Goal: Information Seeking & Learning: Compare options

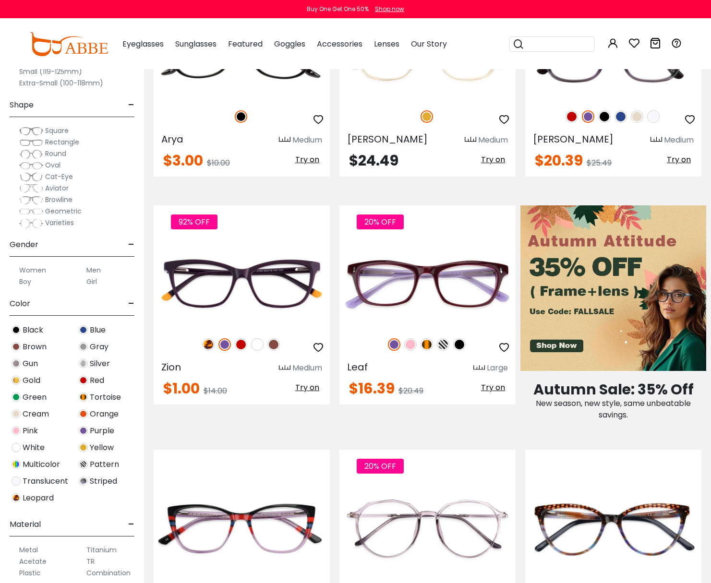
scroll to position [384, 0]
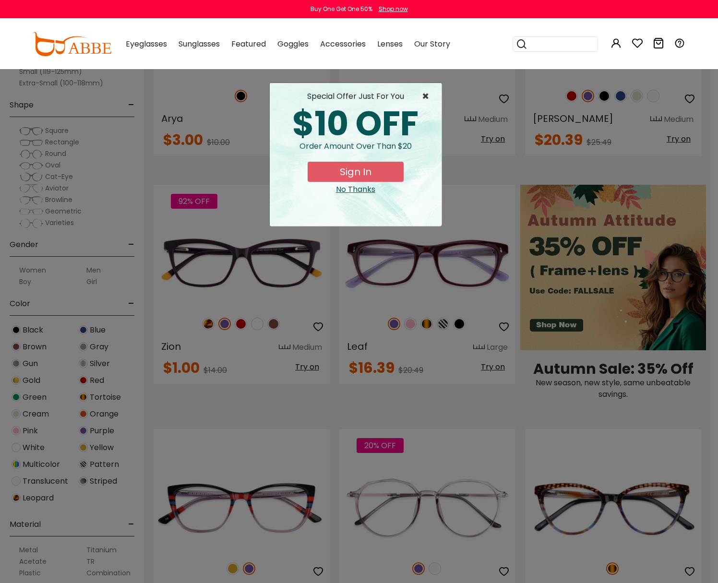
click at [425, 97] on span "×" at bounding box center [428, 97] width 12 height 12
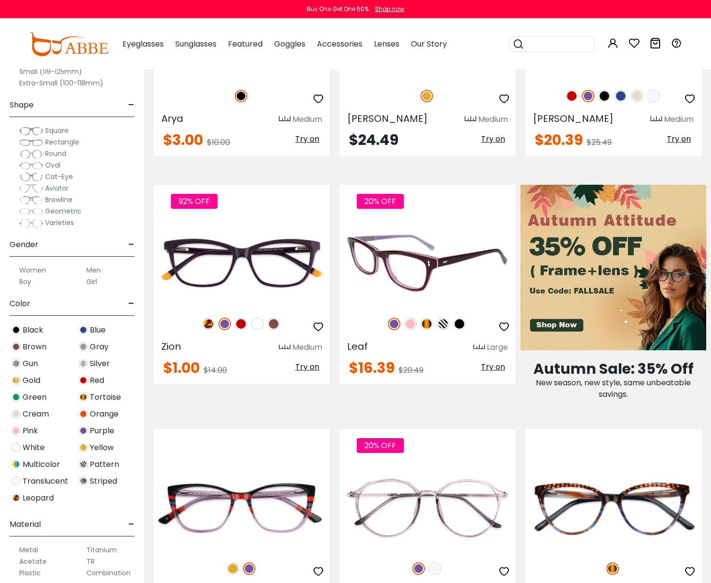
click at [442, 245] on img at bounding box center [428, 263] width 176 height 88
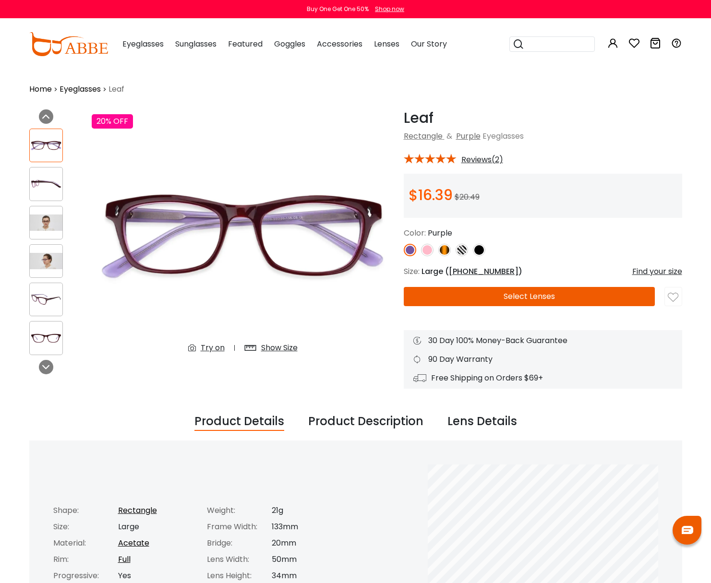
click at [44, 182] on img at bounding box center [46, 184] width 33 height 16
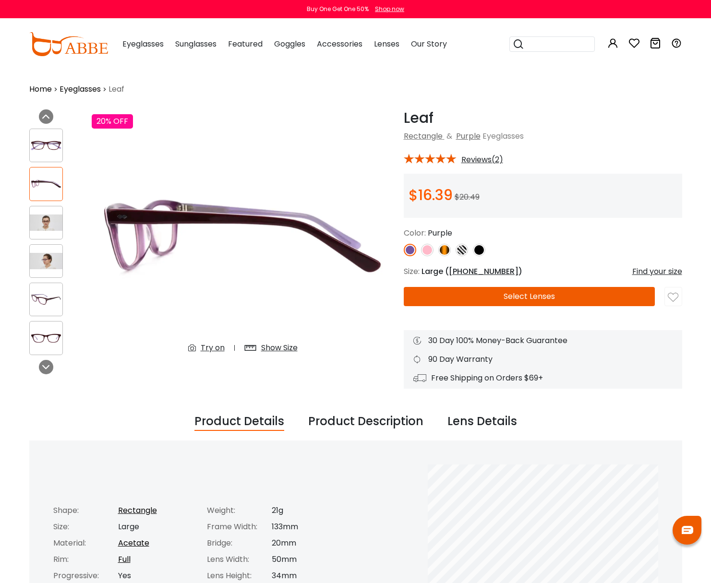
click at [42, 221] on img at bounding box center [46, 223] width 33 height 16
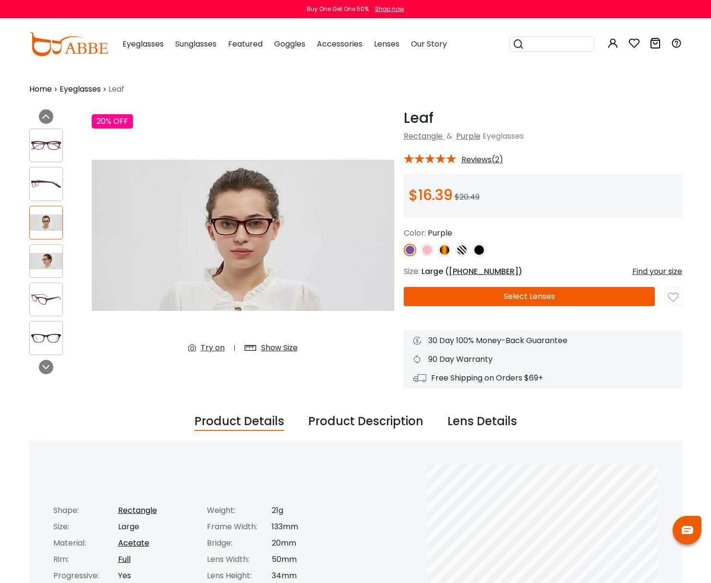
click at [51, 260] on img at bounding box center [46, 261] width 33 height 16
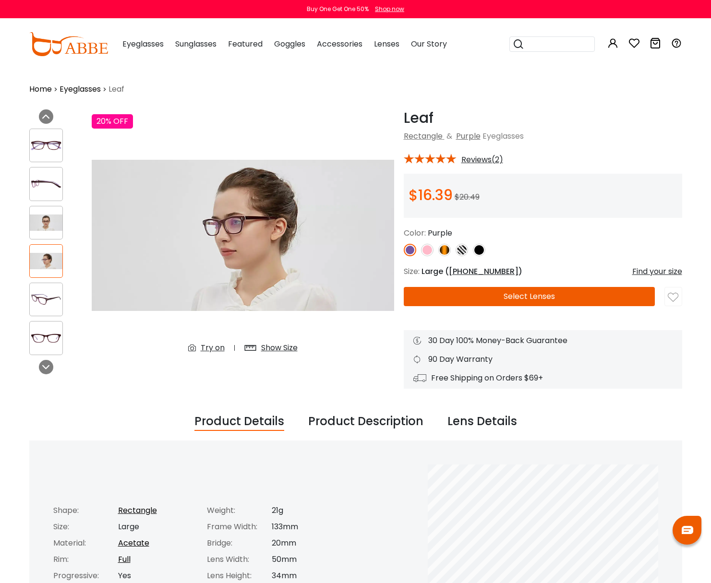
click at [42, 300] on img at bounding box center [46, 299] width 33 height 16
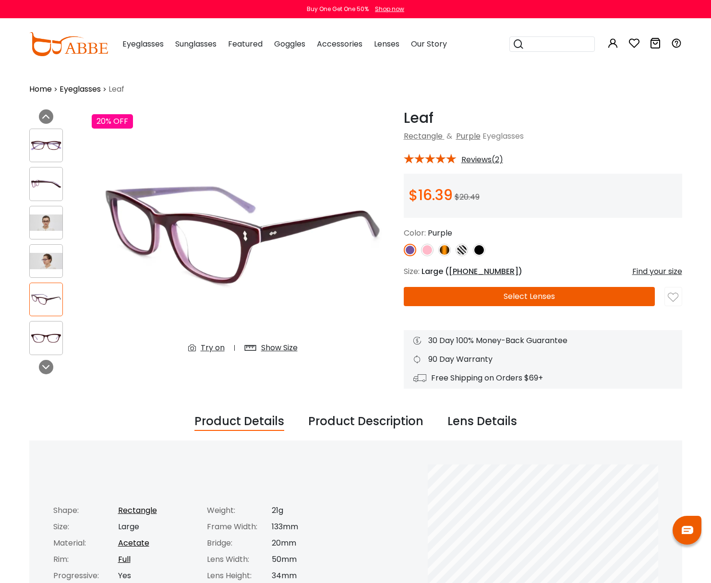
click at [45, 334] on img at bounding box center [46, 338] width 33 height 16
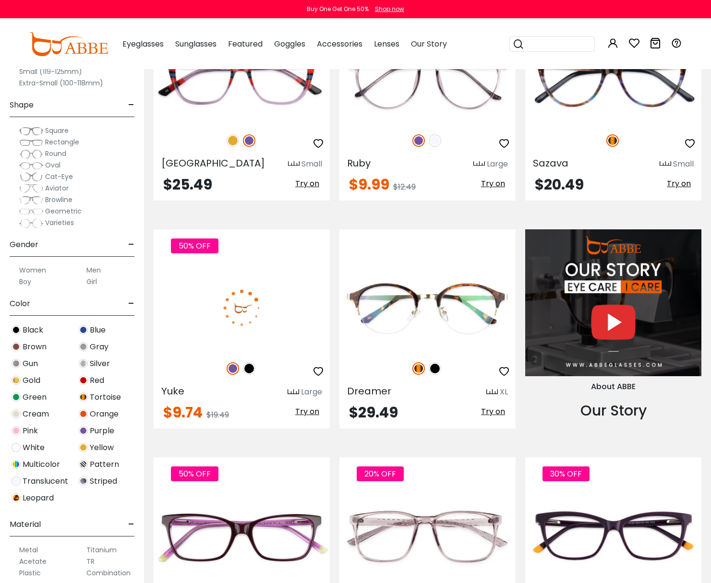
scroll to position [816, 0]
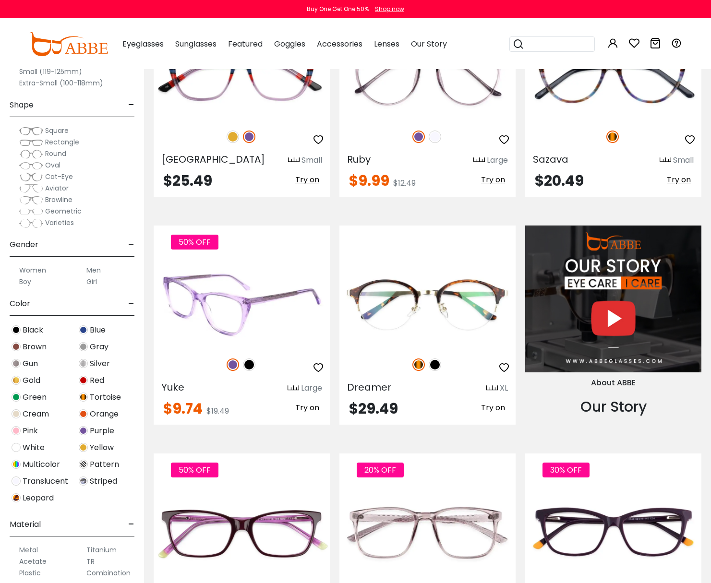
click at [243, 303] on img at bounding box center [242, 304] width 176 height 88
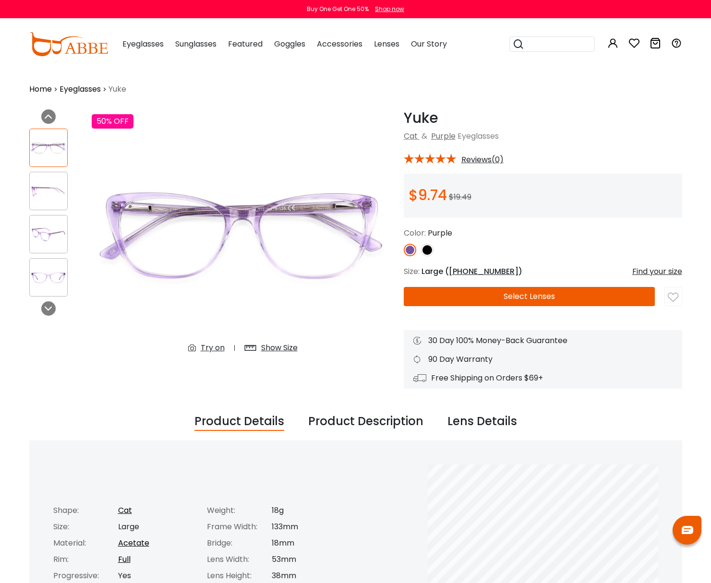
click at [45, 173] on div at bounding box center [48, 191] width 38 height 38
click at [49, 190] on img at bounding box center [48, 191] width 37 height 19
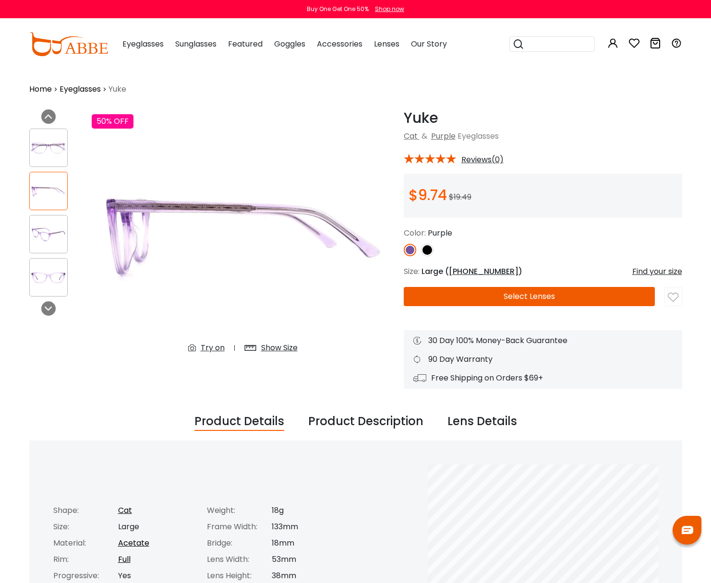
click at [47, 240] on img at bounding box center [48, 234] width 37 height 19
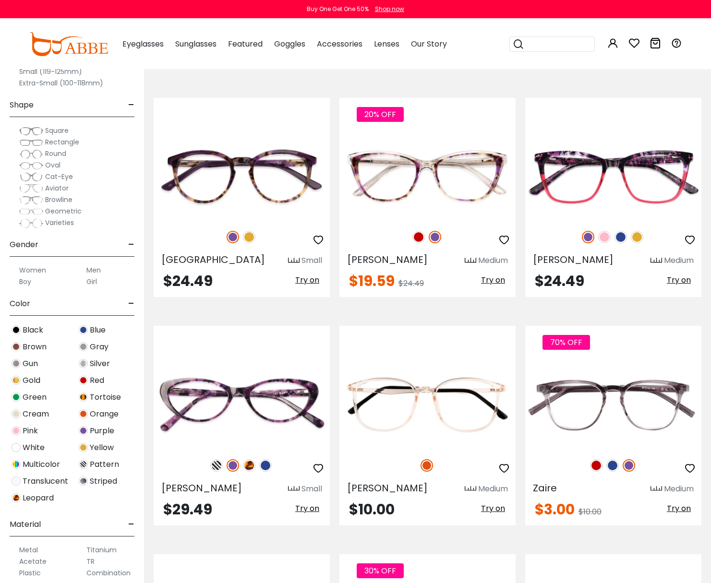
scroll to position [1297, 0]
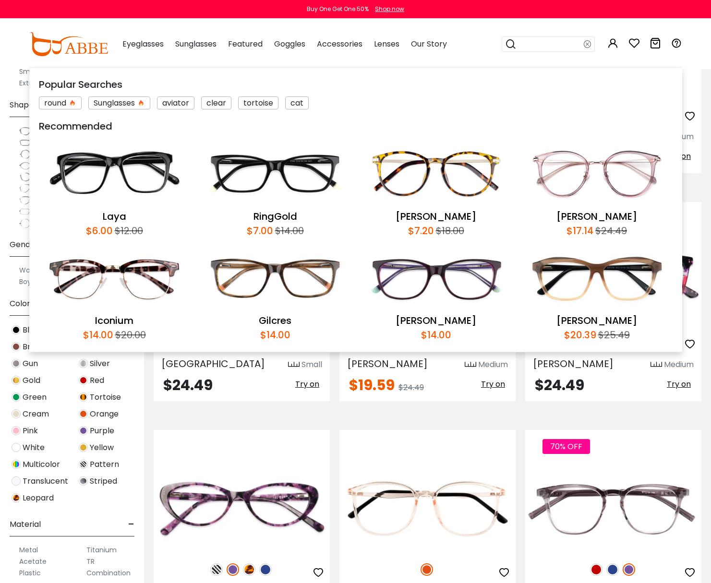
click at [534, 46] on input "search" at bounding box center [550, 44] width 67 height 14
type input "******"
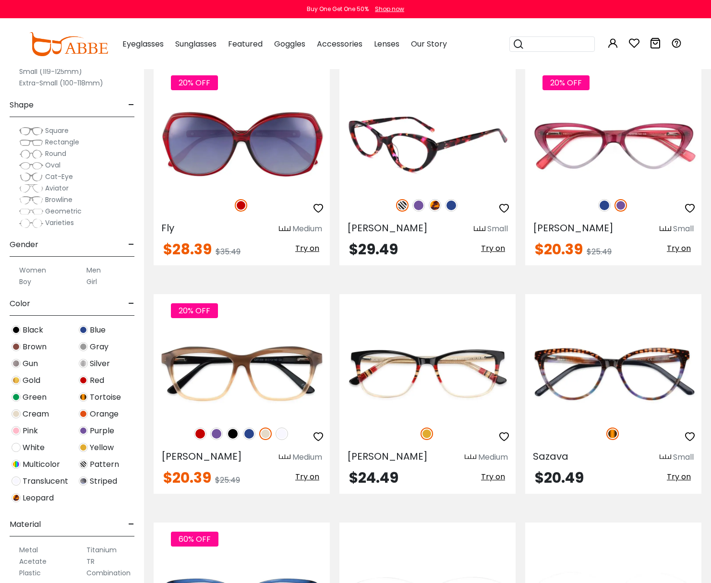
scroll to position [1393, 0]
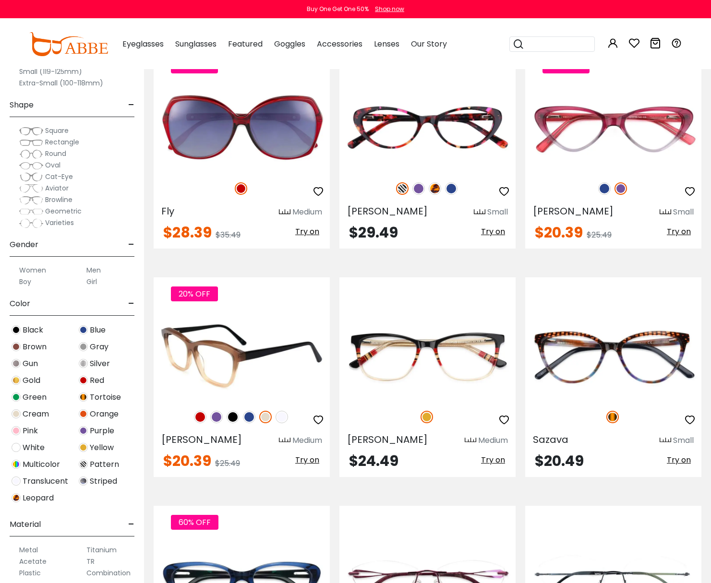
click at [214, 415] on img at bounding box center [216, 417] width 12 height 12
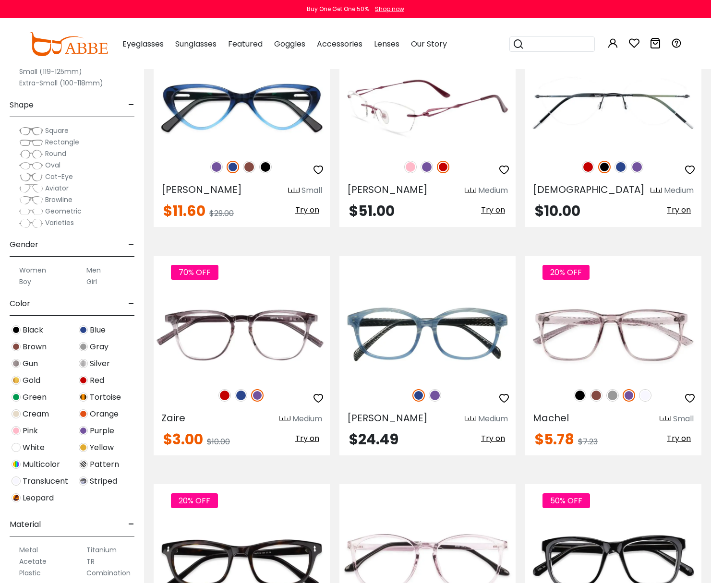
scroll to position [1873, 0]
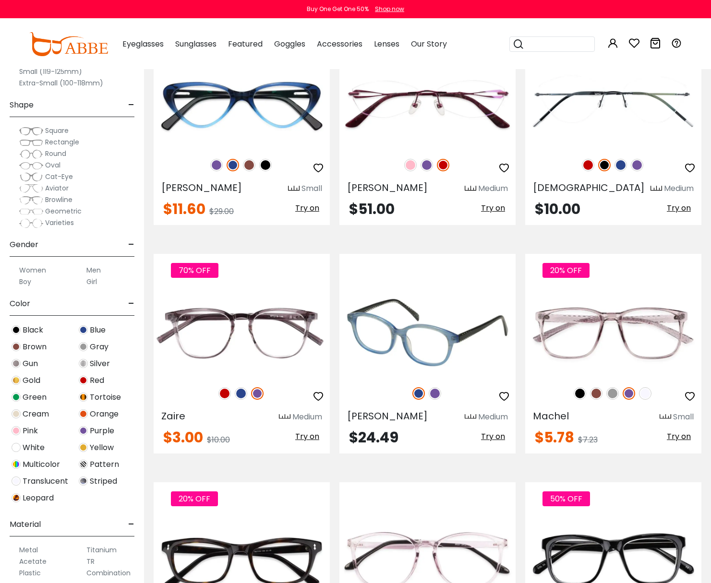
click at [436, 393] on img at bounding box center [435, 394] width 12 height 12
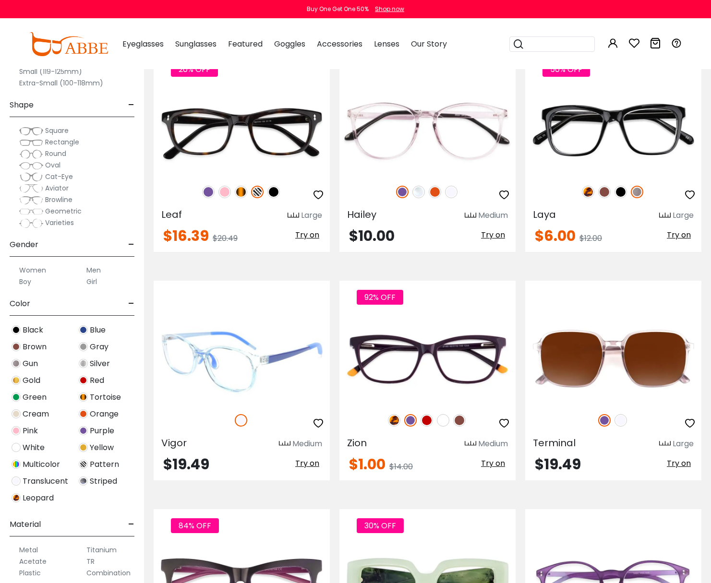
scroll to position [2305, 0]
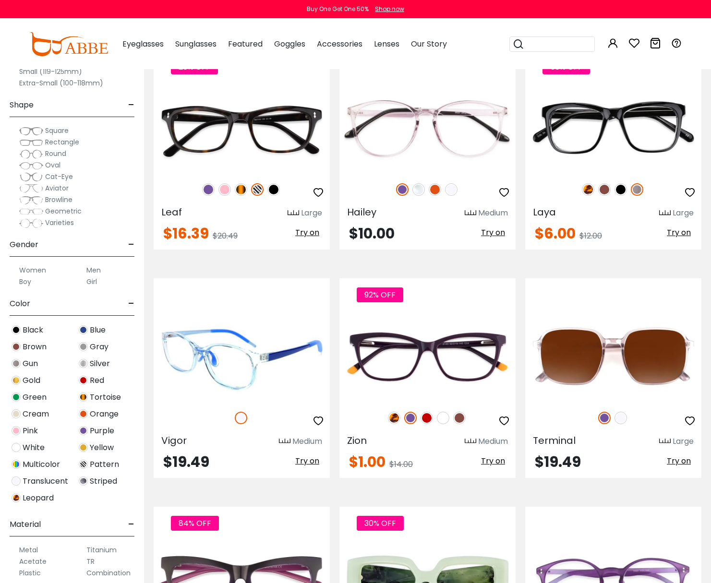
click at [243, 417] on img at bounding box center [241, 418] width 12 height 12
click at [230, 352] on img at bounding box center [242, 357] width 176 height 88
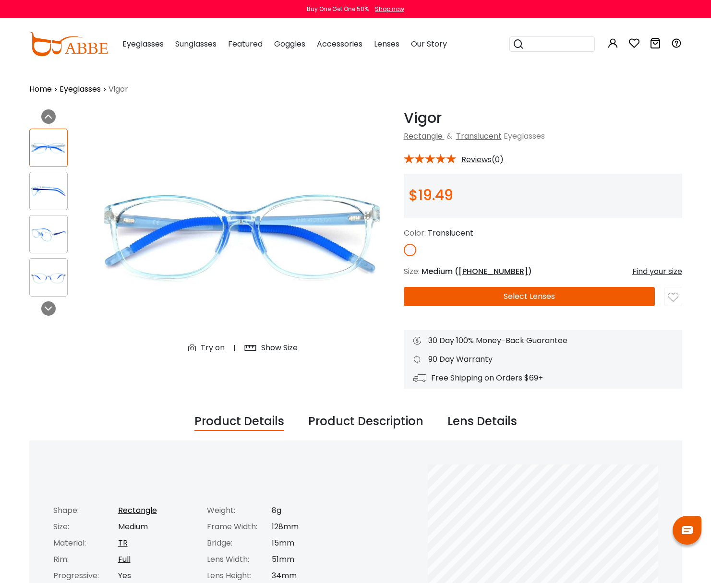
click at [49, 191] on img at bounding box center [48, 191] width 37 height 19
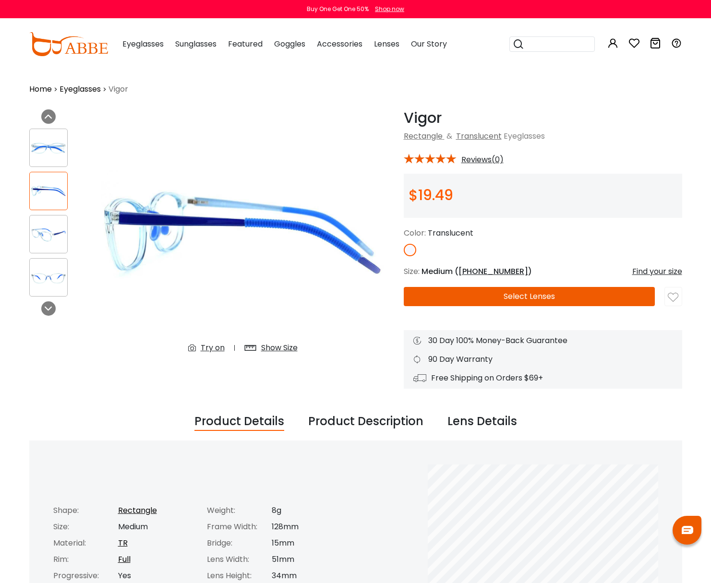
click at [48, 219] on div at bounding box center [48, 234] width 38 height 38
click at [57, 279] on img at bounding box center [48, 277] width 37 height 19
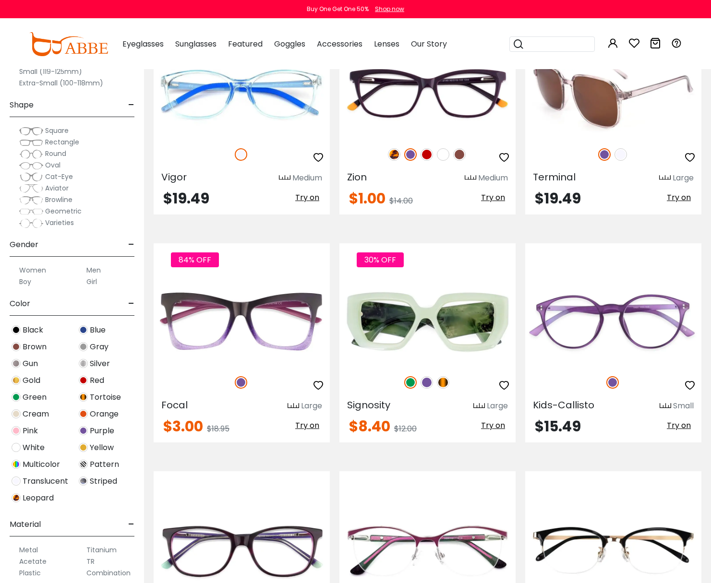
scroll to position [2395, 0]
